Goal: Information Seeking & Learning: Learn about a topic

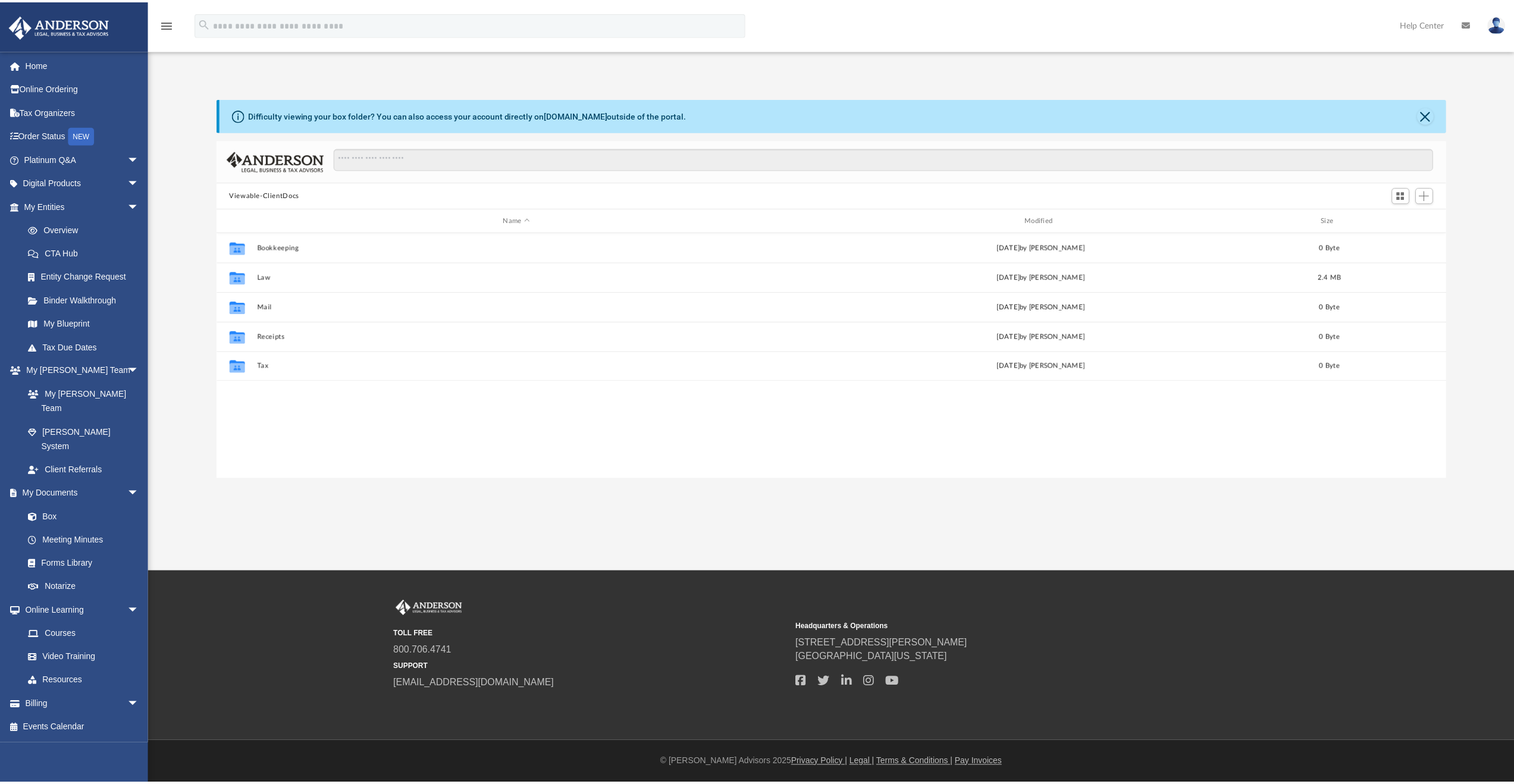
scroll to position [261, 1228]
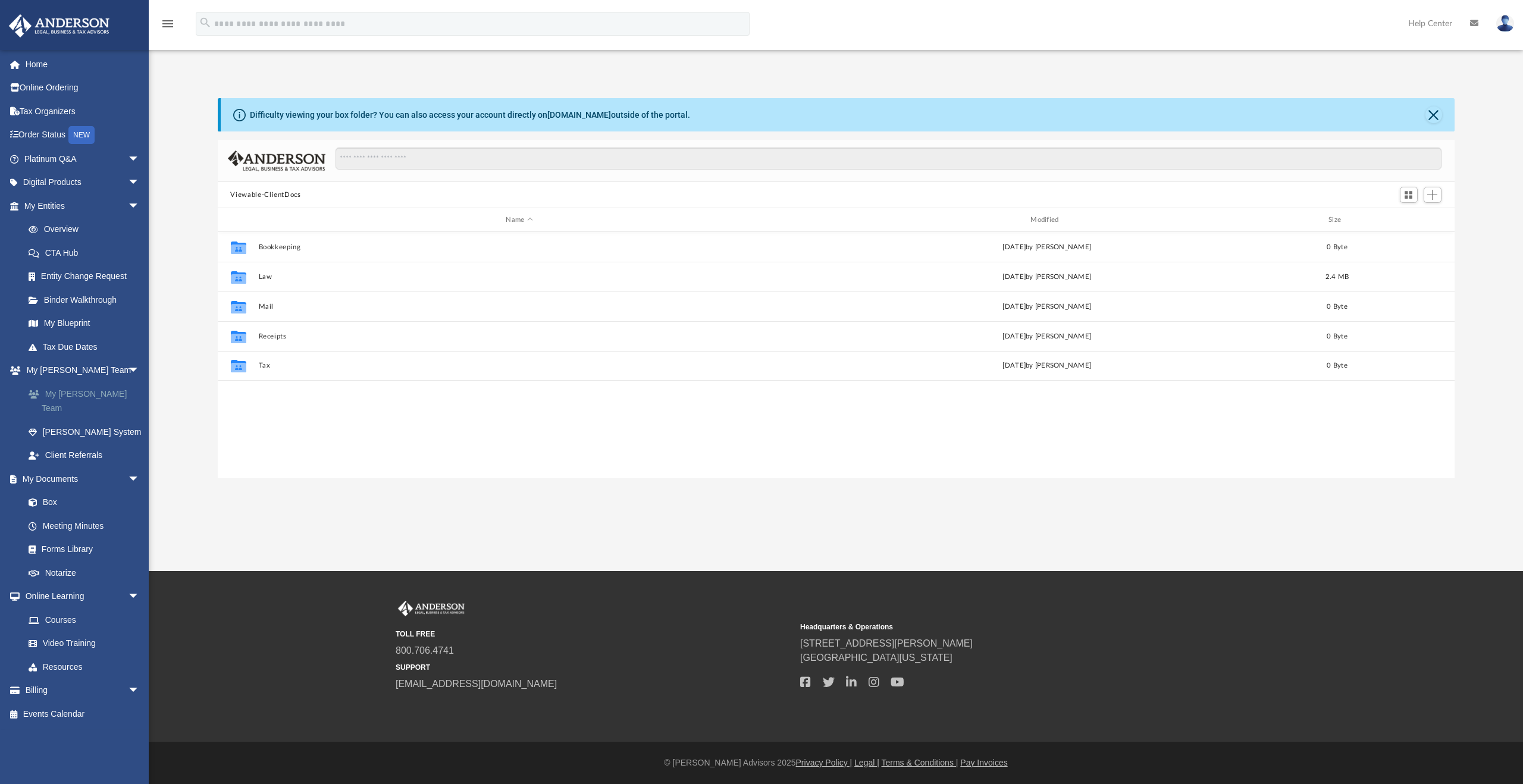
click at [112, 393] on link "My [PERSON_NAME] Team" at bounding box center [87, 400] width 141 height 38
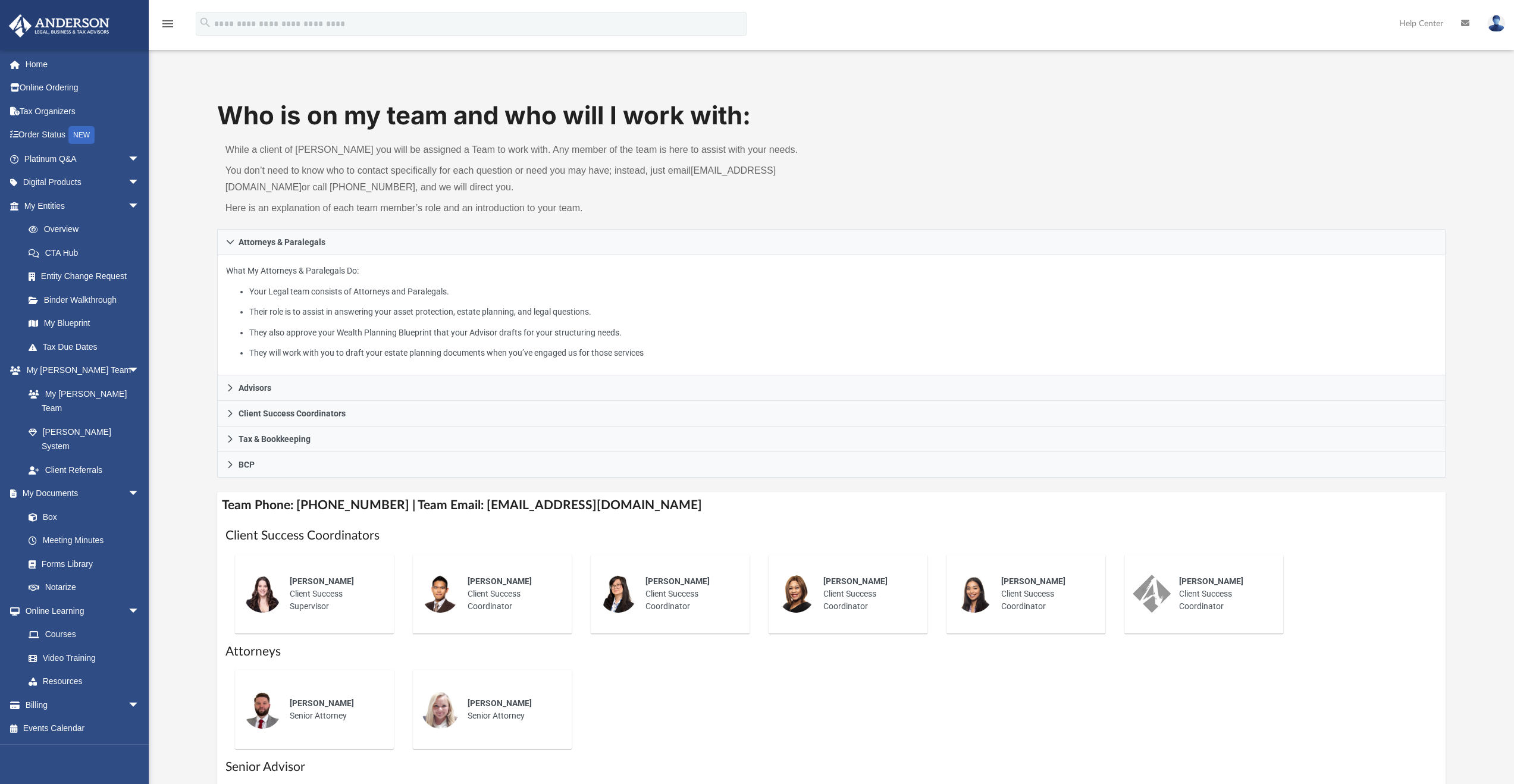
click at [182, 429] on div "Who is on my team and who will I work with: While a client of [PERSON_NAME] you…" at bounding box center [831, 548] width 1365 height 900
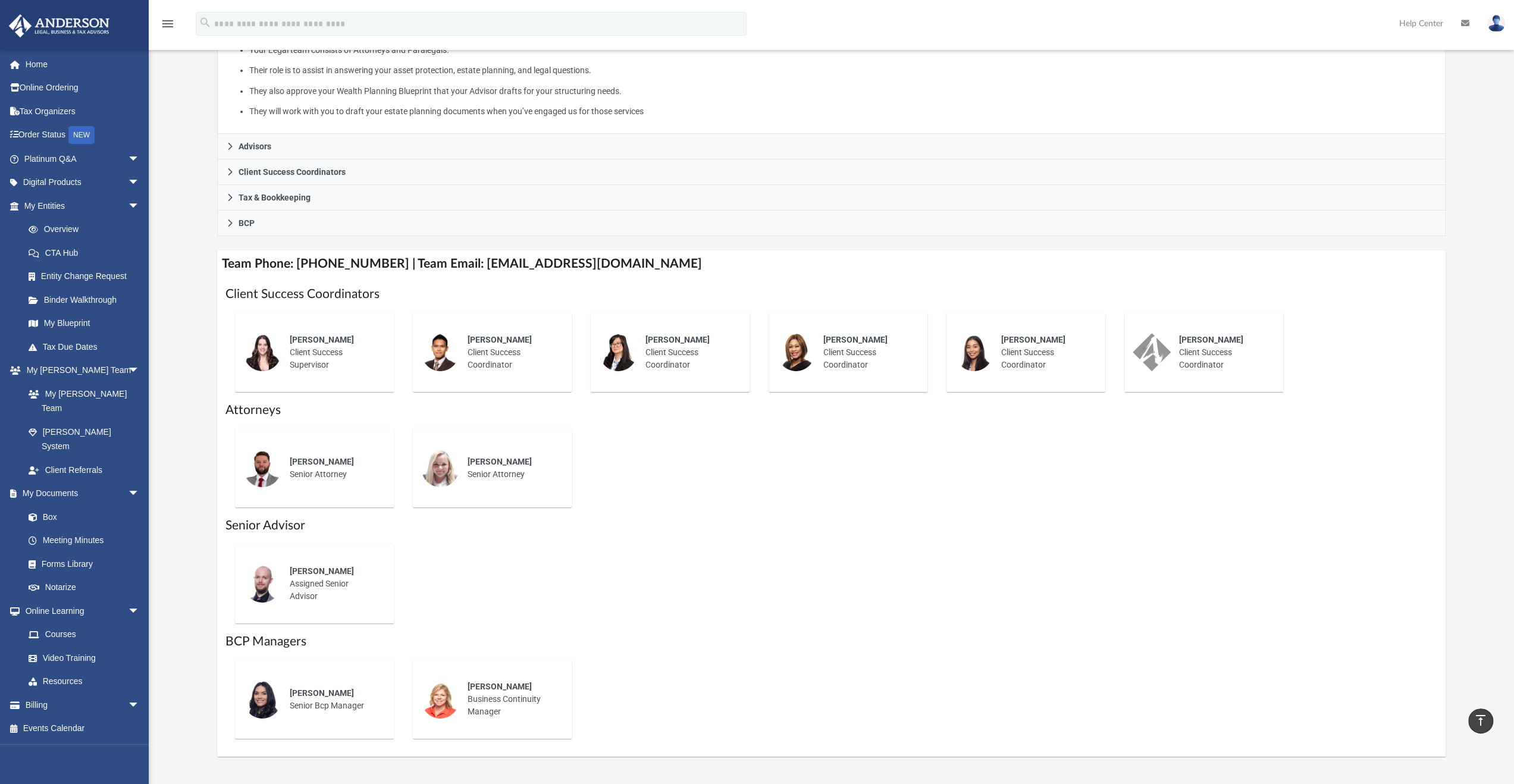
scroll to position [188, 0]
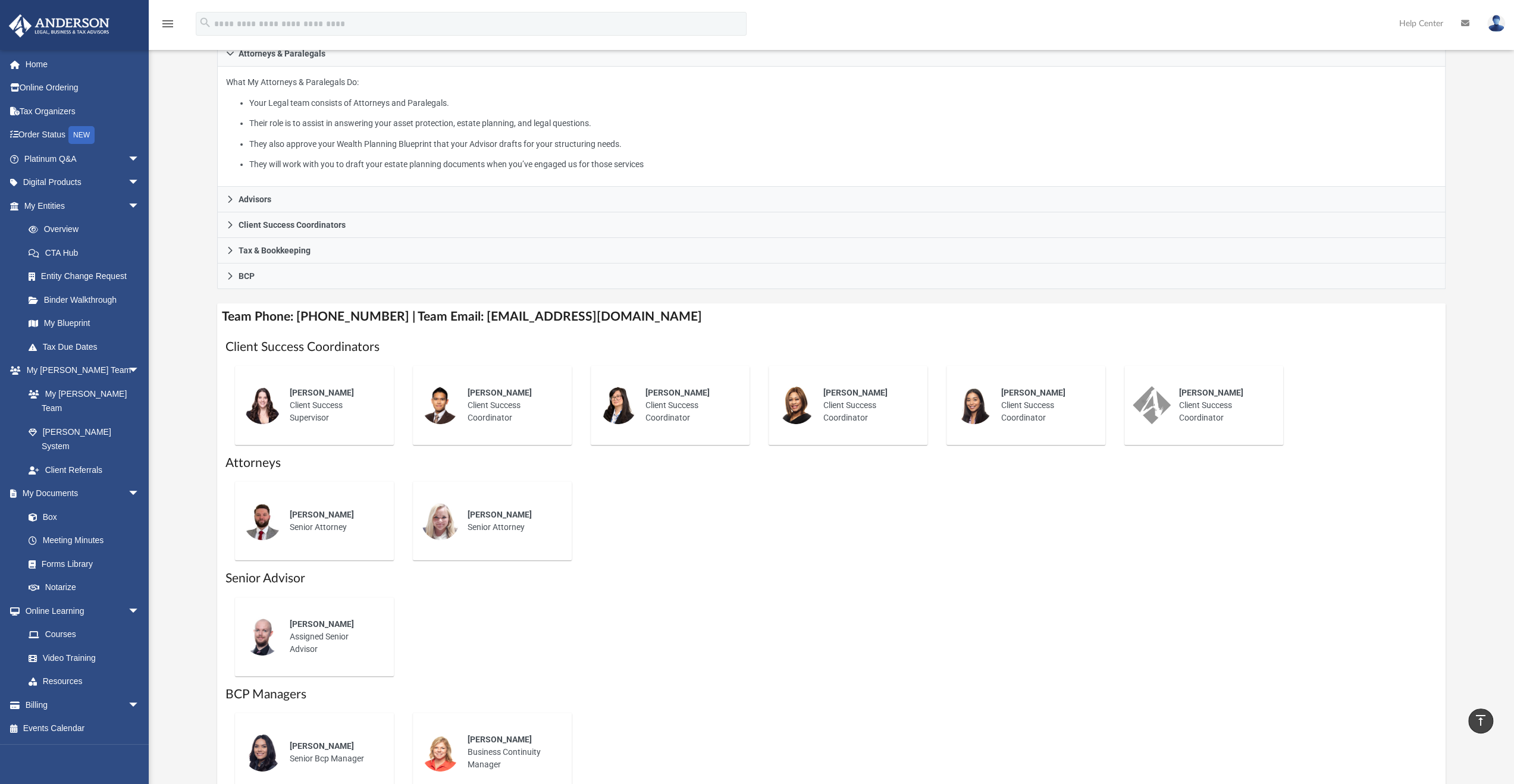
click at [212, 379] on div "Who is on my team and who will I work with: While a client of [PERSON_NAME] you…" at bounding box center [831, 359] width 1365 height 900
click at [206, 382] on div "Who is on my team and who will I work with: While a client of [PERSON_NAME] you…" at bounding box center [831, 359] width 1365 height 900
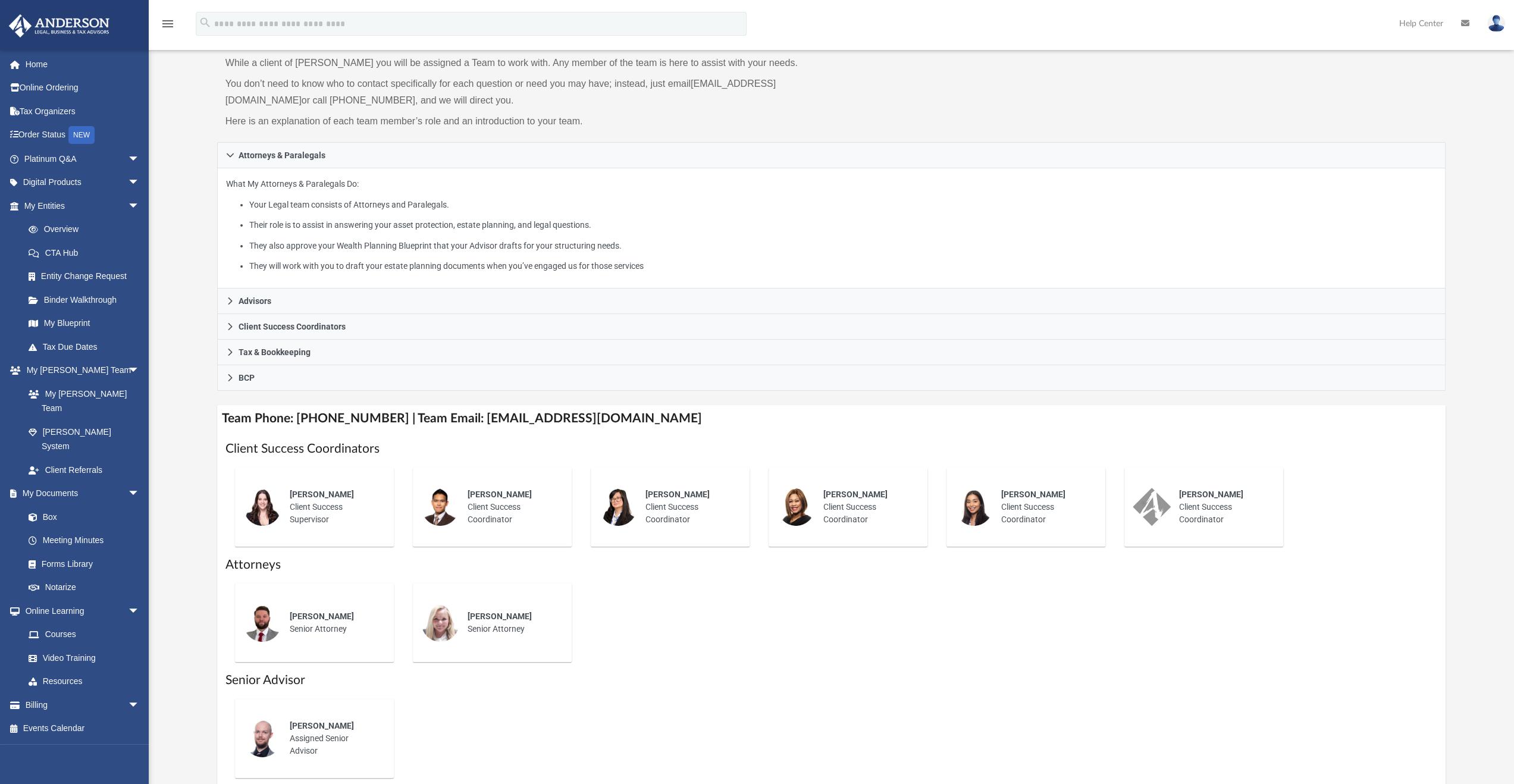
scroll to position [129, 0]
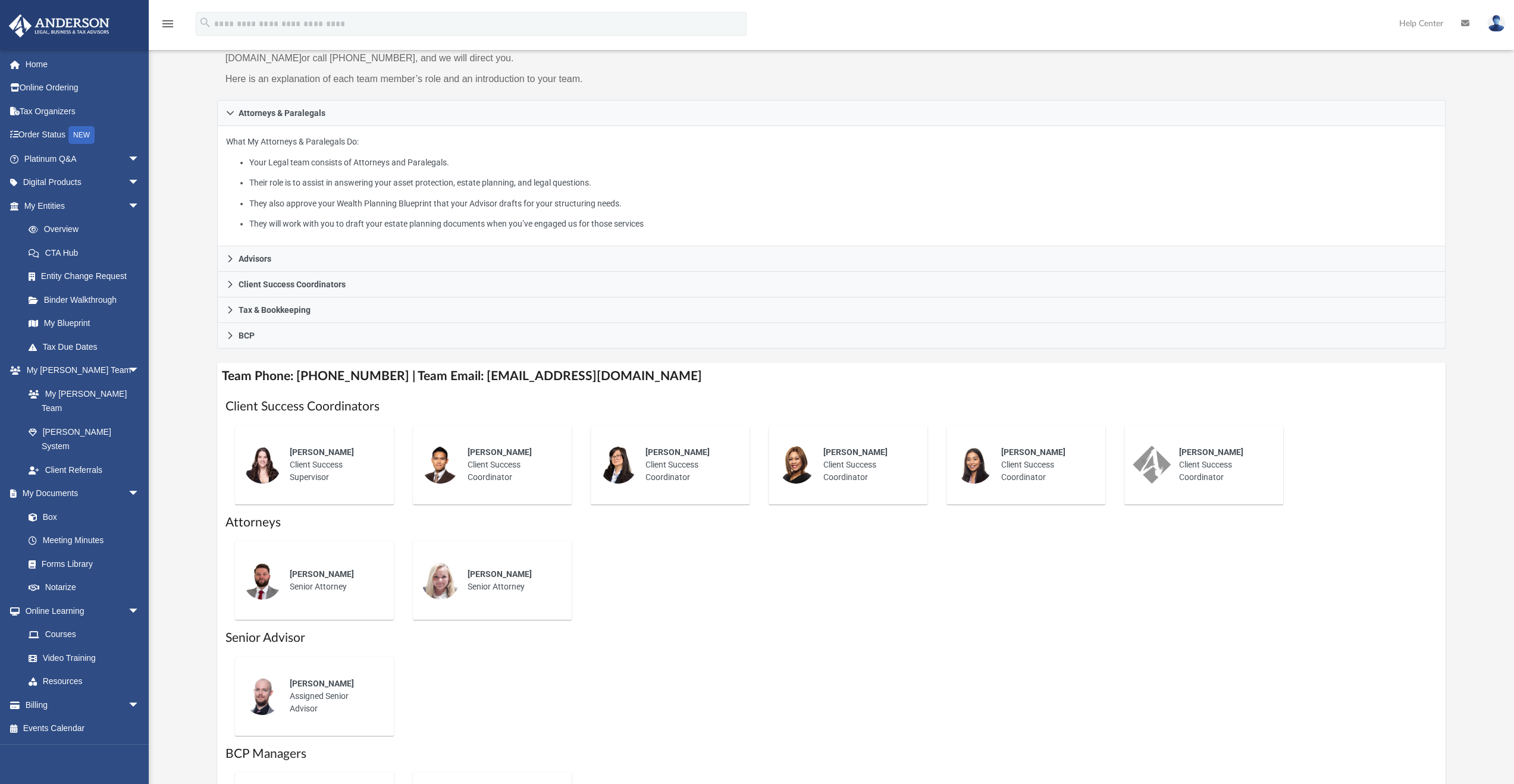
click at [176, 376] on div "Who is on my team and who will I work with: While a client of [PERSON_NAME] you…" at bounding box center [831, 419] width 1365 height 900
click at [190, 379] on div "Who is on my team and who will I work with: While a client of [PERSON_NAME] you…" at bounding box center [831, 419] width 1365 height 900
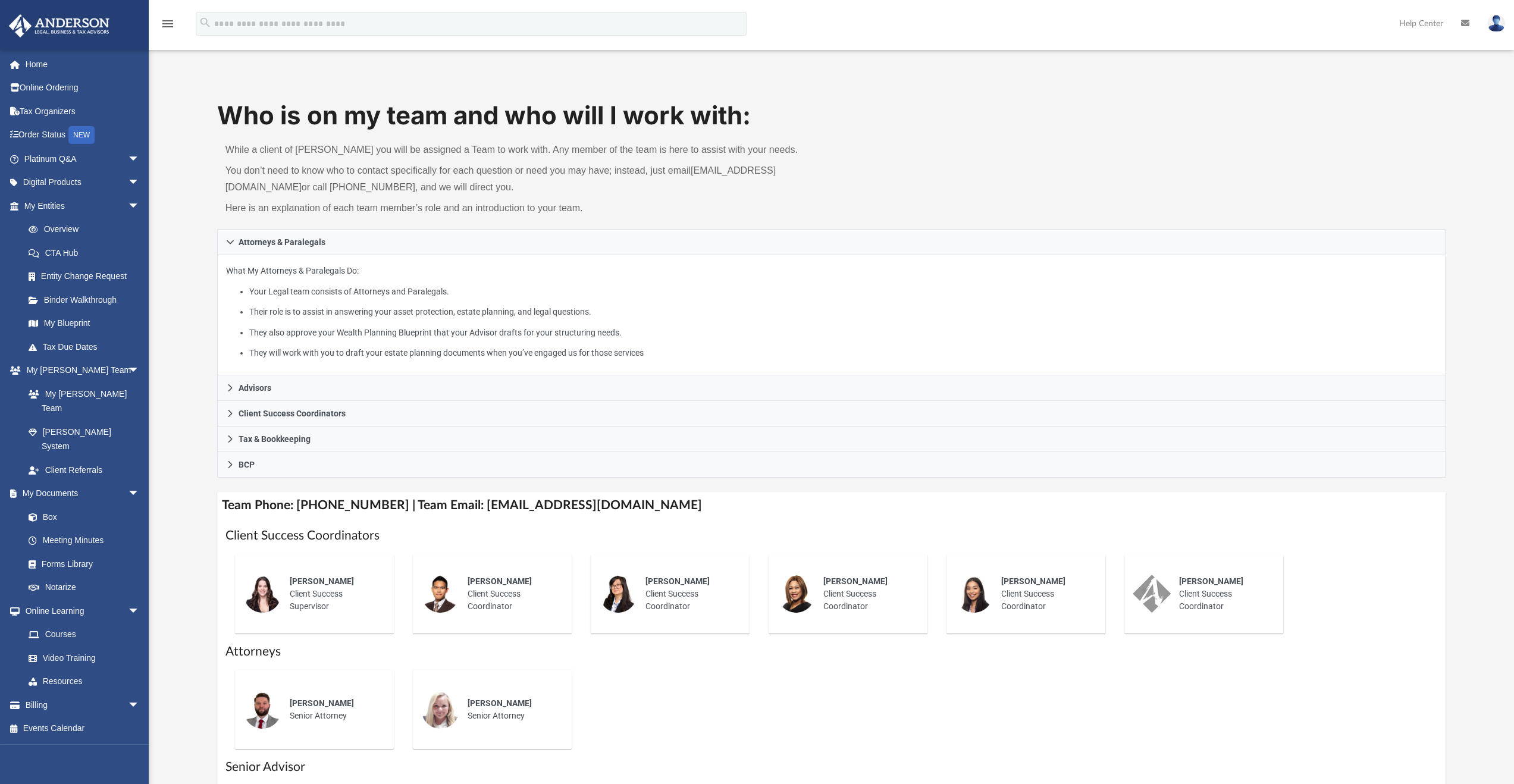
scroll to position [0, 0]
click at [64, 157] on link "Platinum Q&A arrow_drop_down" at bounding box center [83, 158] width 149 height 24
click at [128, 154] on span "arrow_drop_down" at bounding box center [140, 159] width 24 height 24
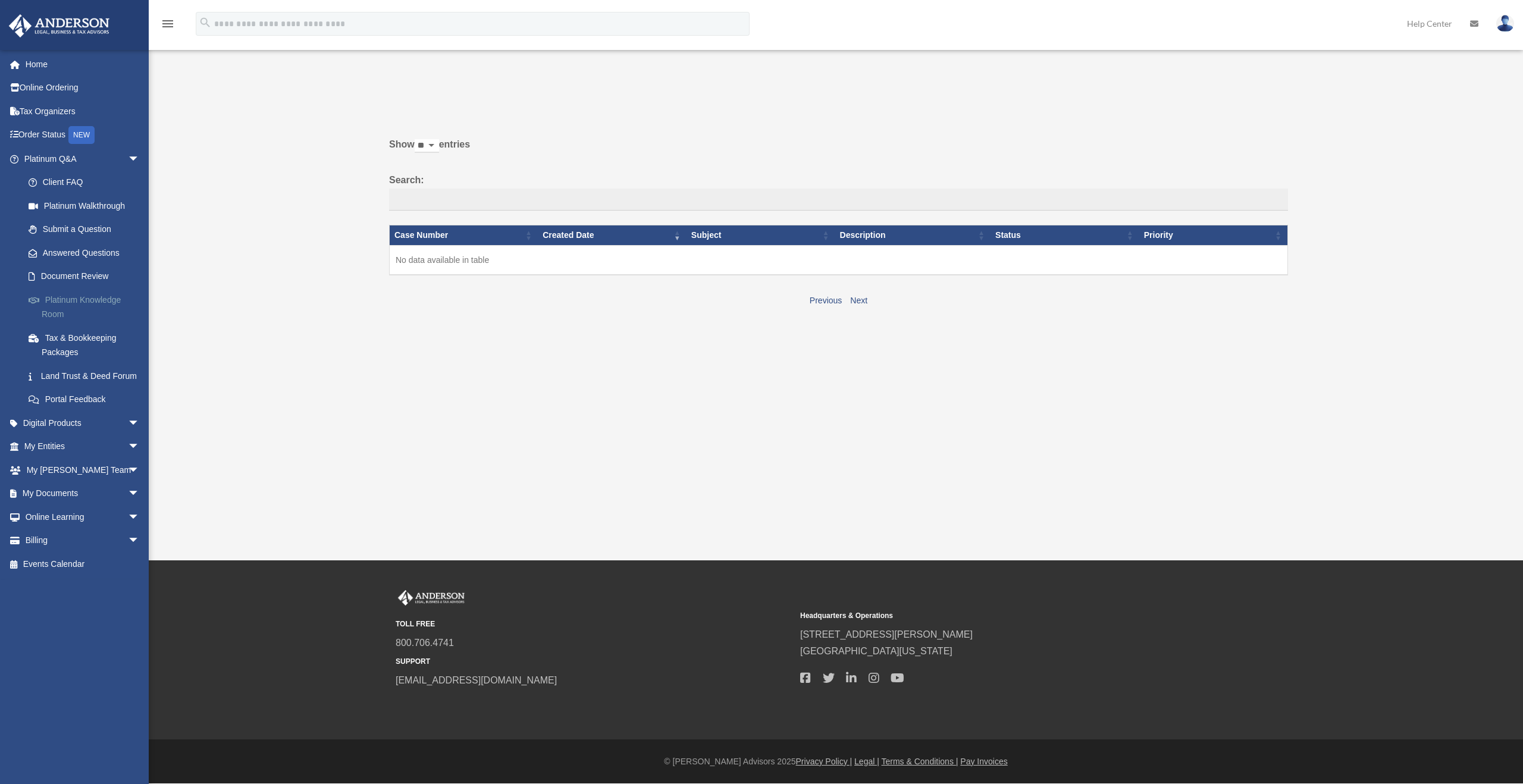
click at [106, 297] on link "Platinum Knowledge Room" at bounding box center [87, 306] width 141 height 38
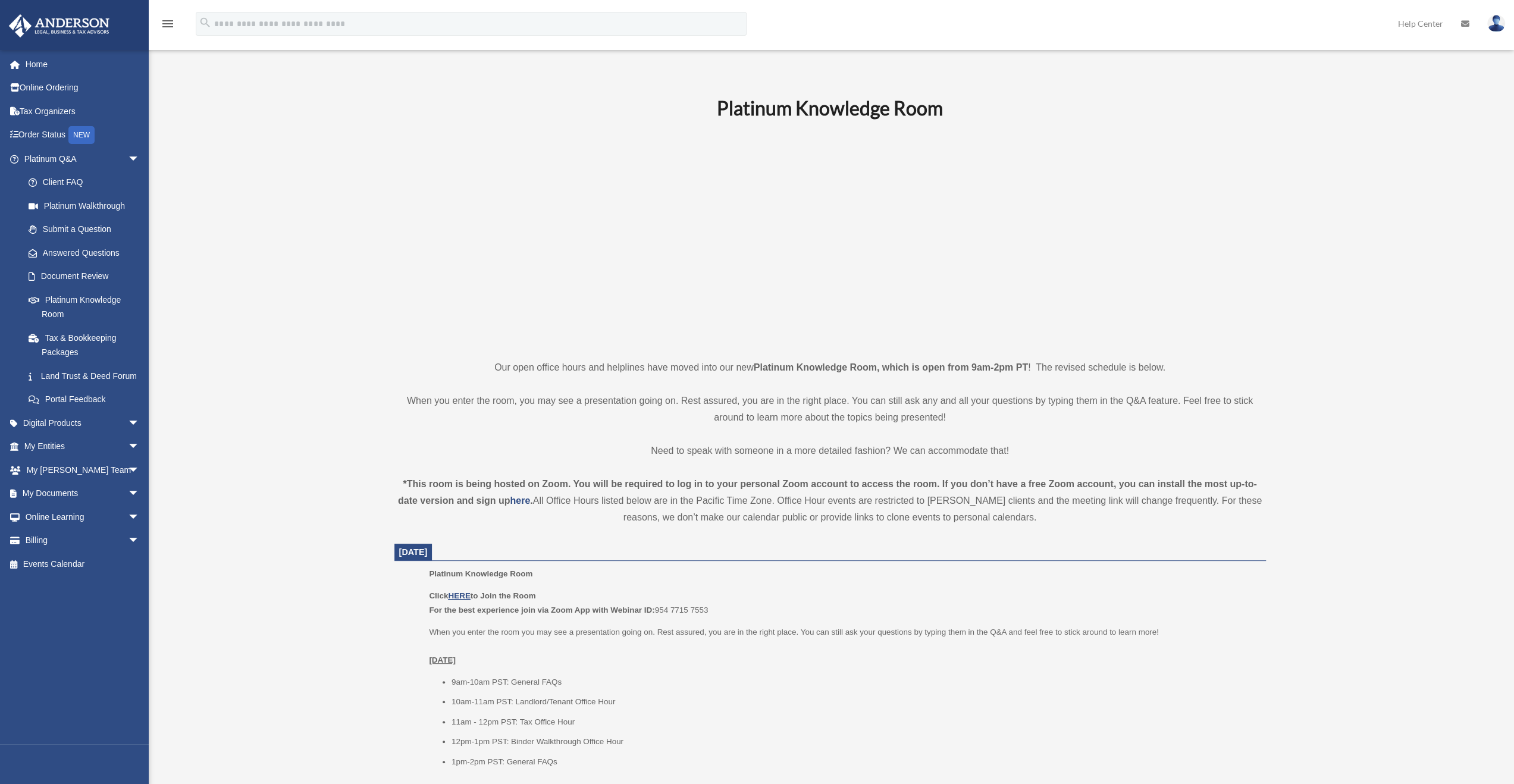
click at [120, 296] on link "Platinum Knowledge Room" at bounding box center [87, 306] width 141 height 38
click at [401, 224] on p at bounding box center [830, 240] width 871 height 206
